Goal: Task Accomplishment & Management: Use online tool/utility

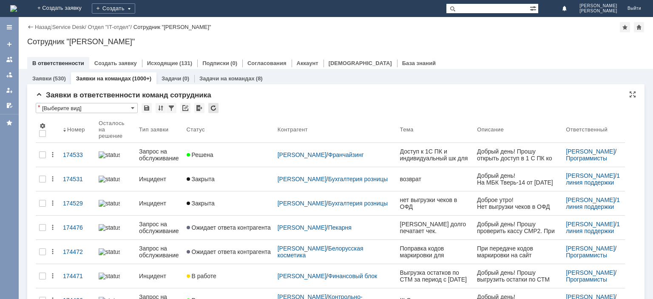
click at [214, 105] on div at bounding box center [213, 108] width 10 height 10
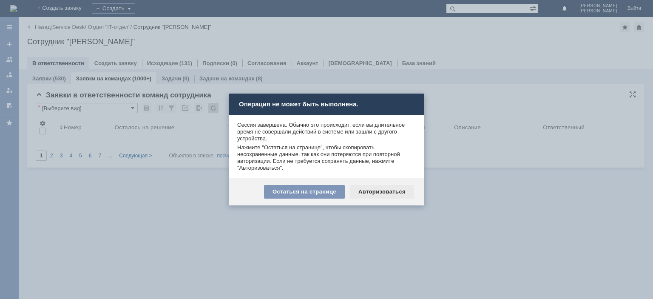
click at [371, 190] on div "Авторизоваться" at bounding box center [382, 192] width 64 height 14
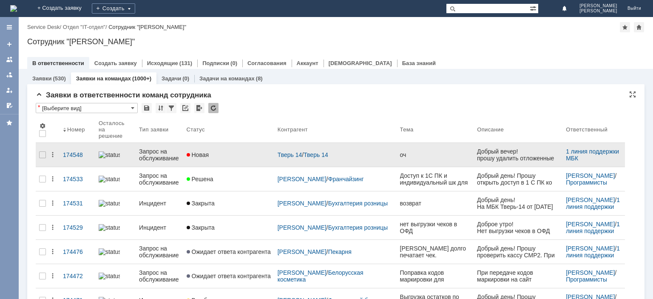
click at [164, 149] on div "Запрос на обслуживание" at bounding box center [159, 155] width 40 height 14
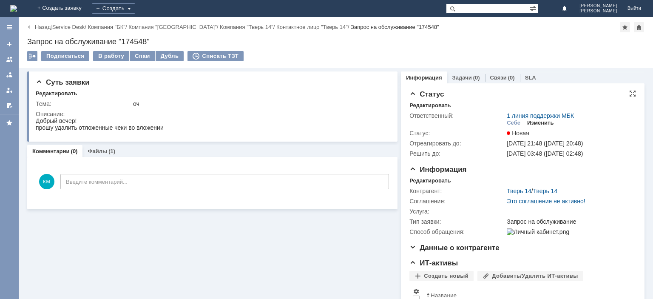
click at [534, 125] on div "Изменить" at bounding box center [540, 122] width 27 height 7
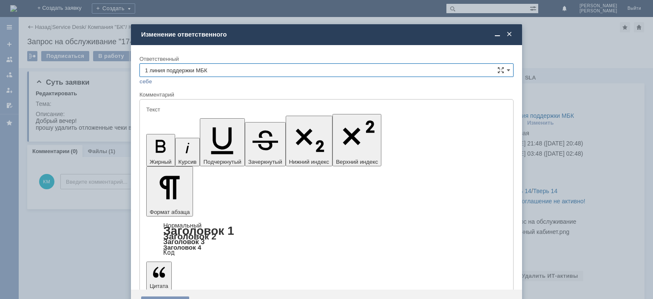
click at [506, 69] on input "1 линия поддержки МБК" at bounding box center [326, 70] width 374 height 14
drag, startPoint x: 316, startPoint y: 63, endPoint x: 311, endPoint y: 68, distance: 6.9
click at [313, 65] on input "1 линия поддержки МБК" at bounding box center [326, 70] width 374 height 14
drag, startPoint x: 200, startPoint y: 71, endPoint x: 65, endPoint y: 74, distance: 135.2
click at [139, 74] on input "1 линия поддержки МБК" at bounding box center [326, 70] width 374 height 14
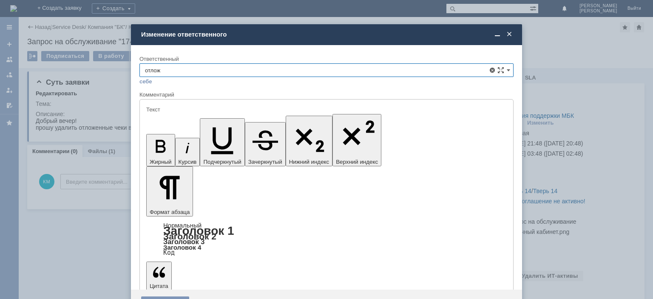
click at [177, 119] on span "Отложенные чеки" at bounding box center [326, 118] width 363 height 7
type input "Отложенные чеки"
click at [167, 296] on div "Сохранить" at bounding box center [165, 303] width 48 height 14
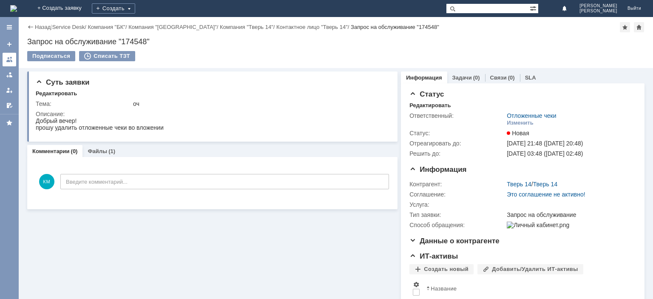
click at [9, 59] on div at bounding box center [9, 59] width 7 height 7
